Goal: Task Accomplishment & Management: Complete application form

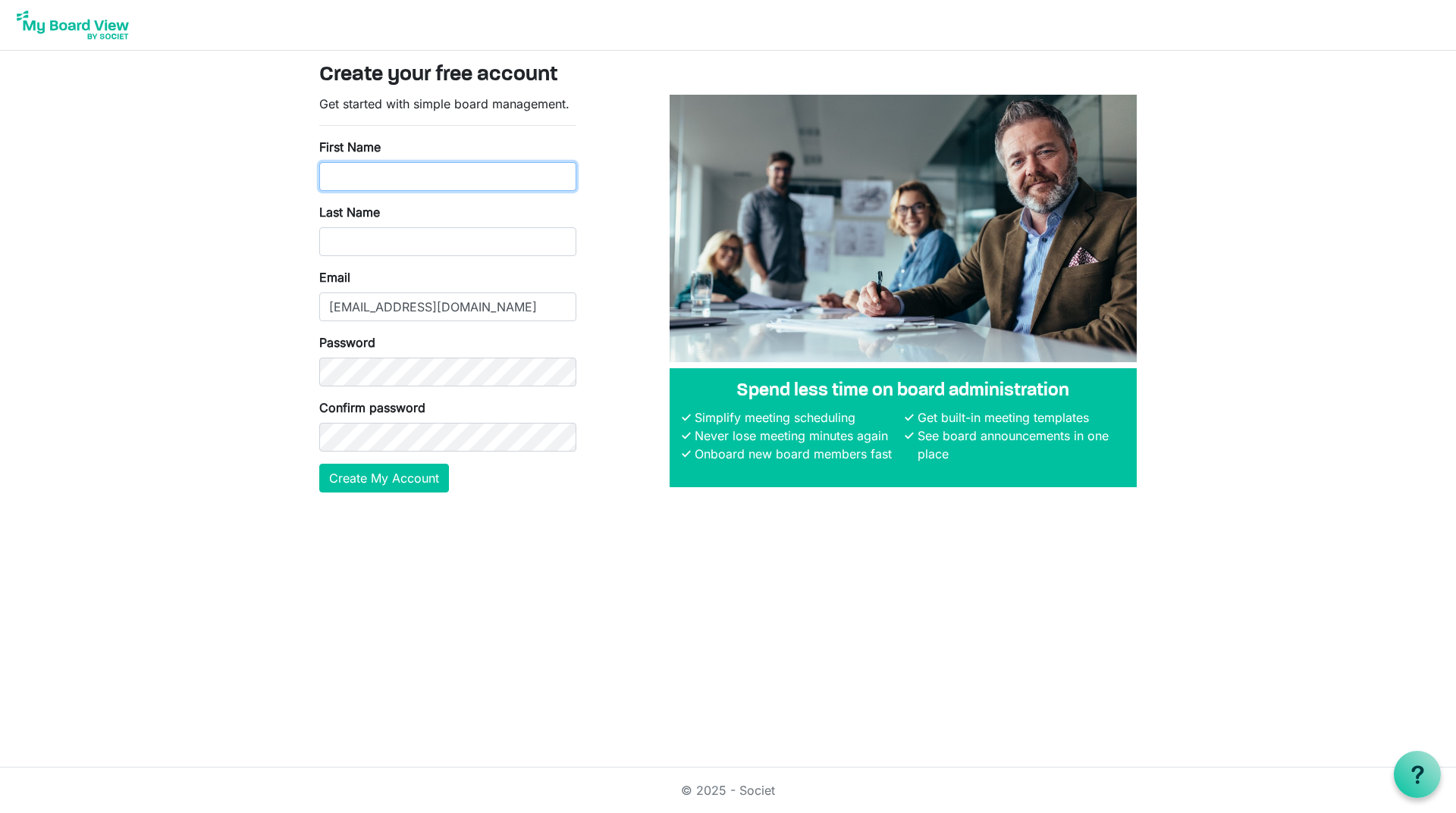
click at [423, 169] on input "First Name" at bounding box center [447, 176] width 257 height 29
type input "John"
type input "Davis"
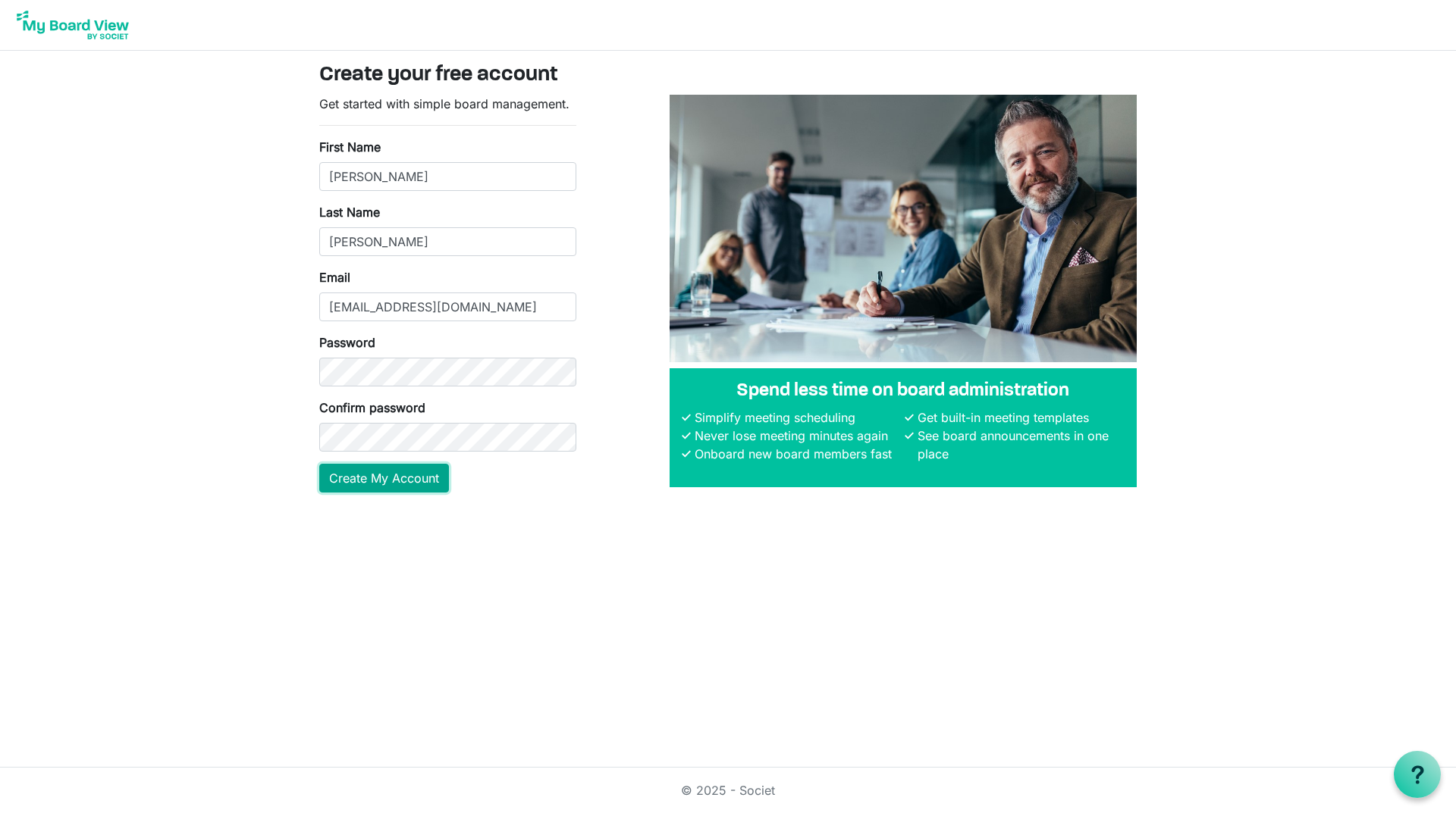
click at [385, 477] on button "Create My Account" at bounding box center [384, 477] width 130 height 29
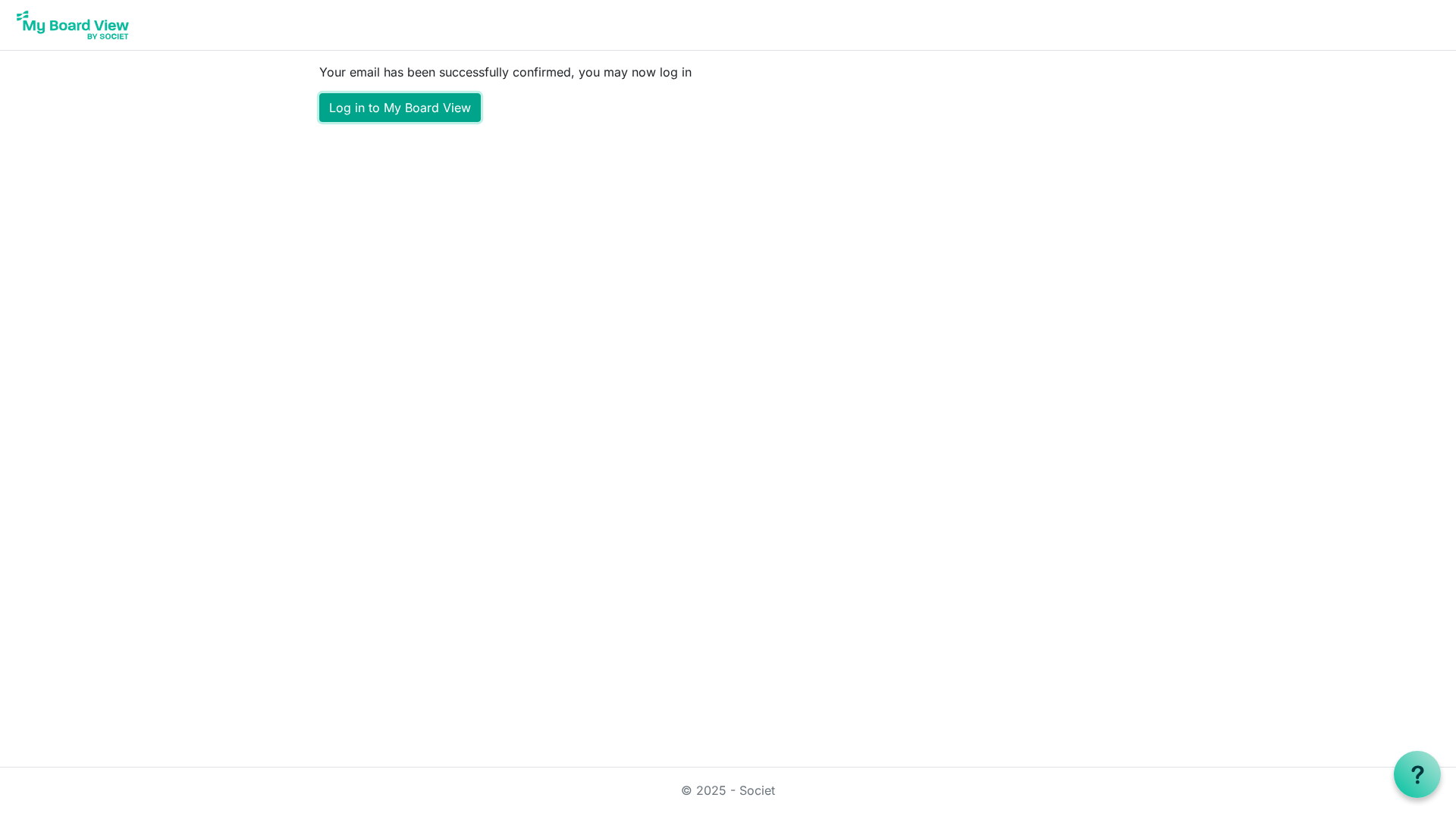
click at [398, 105] on link "Log in to My Board View" at bounding box center [400, 107] width 161 height 29
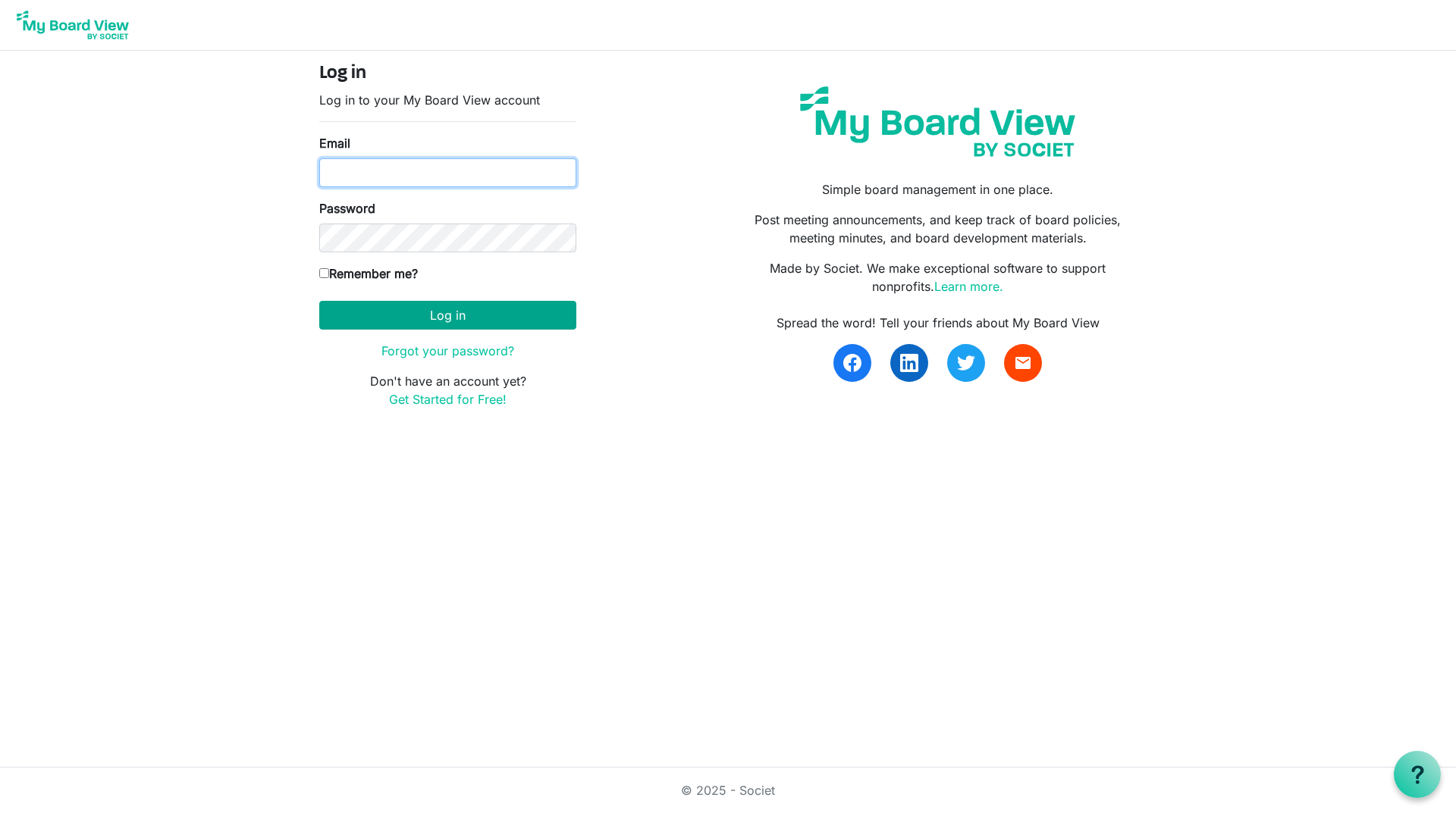
type input "[EMAIL_ADDRESS][DOMAIN_NAME]"
click at [447, 319] on button "Log in" at bounding box center [447, 314] width 257 height 29
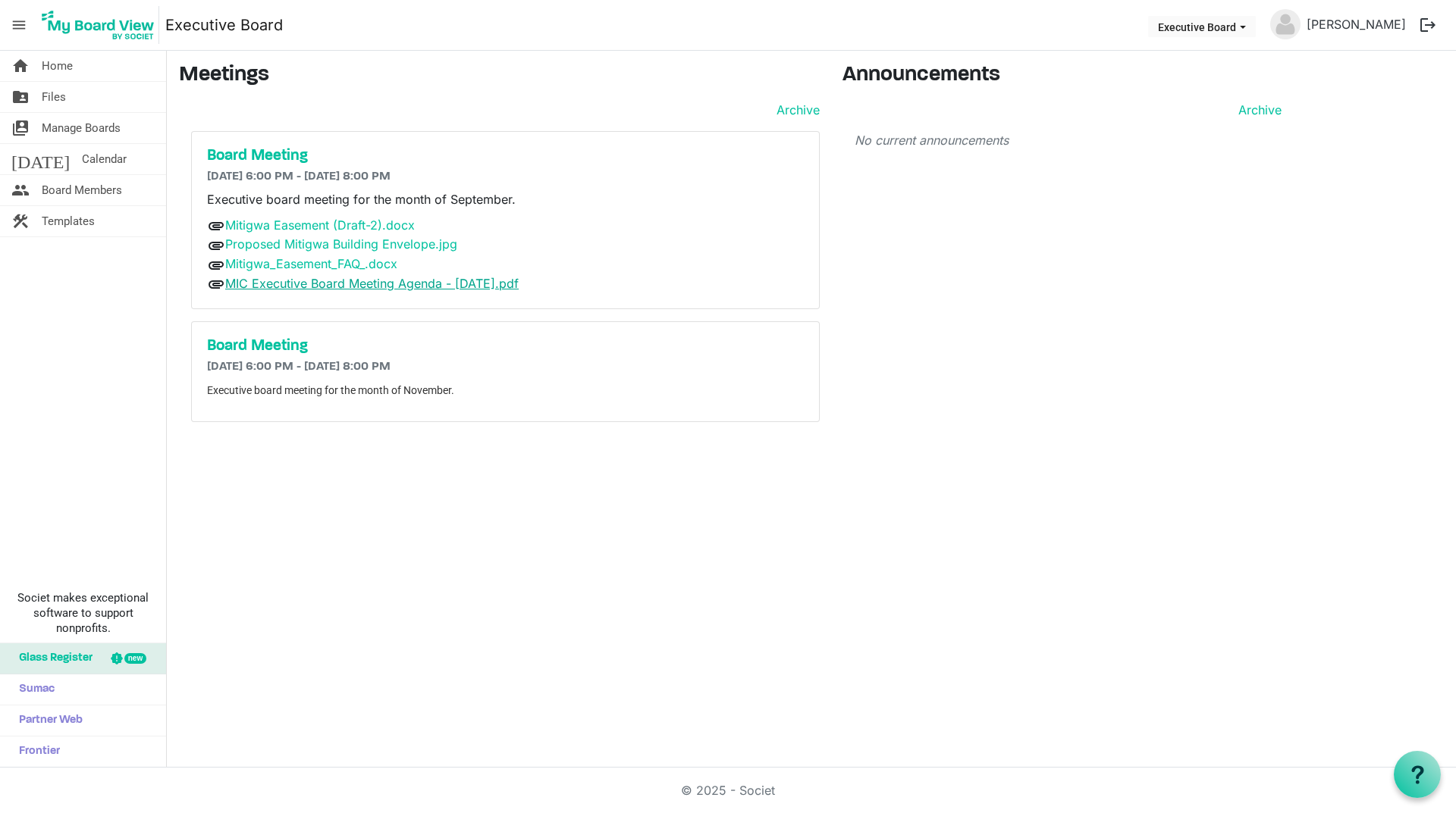
click at [317, 284] on link "MIC Executive Board Meeting Agenda - [DATE].pdf" at bounding box center [372, 283] width 293 height 15
click at [287, 152] on h5 "Board Meeting" at bounding box center [505, 156] width 596 height 18
